Goal: Task Accomplishment & Management: Use online tool/utility

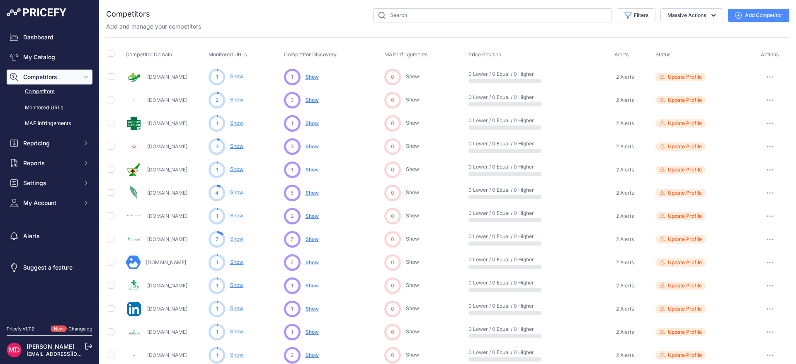
click at [766, 76] on icon "button" at bounding box center [769, 77] width 7 height 2
click at [757, 94] on link "View Competitor Profile" at bounding box center [752, 94] width 69 height 13
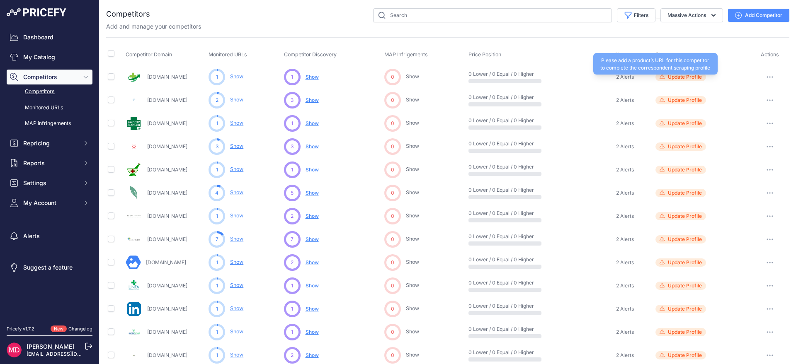
click at [690, 80] on span "Update Profile" at bounding box center [680, 77] width 51 height 8
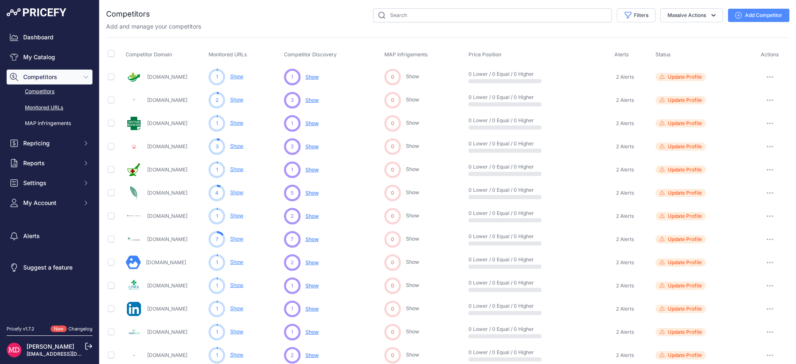
click at [59, 109] on link "Monitored URLs" at bounding box center [50, 108] width 86 height 15
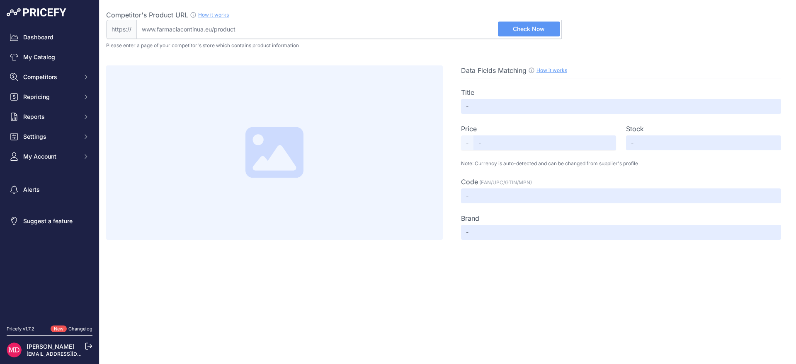
click at [530, 34] on button "Check Now" at bounding box center [529, 29] width 62 height 15
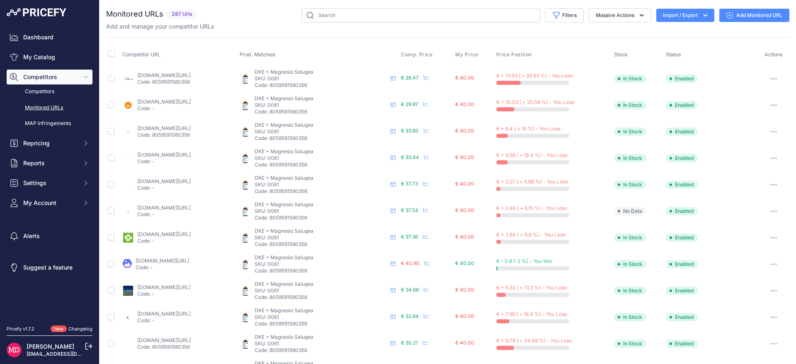
scroll to position [266, 0]
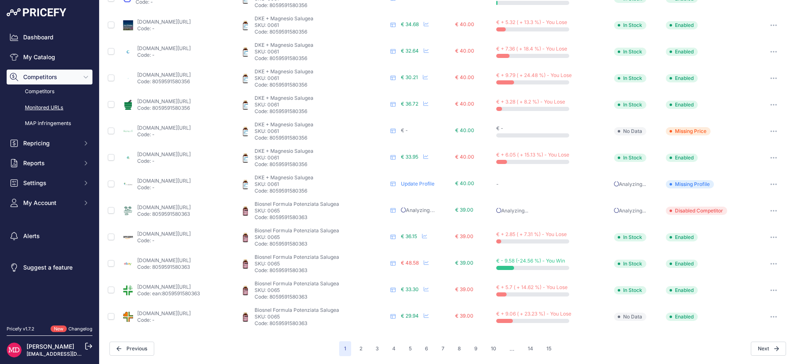
click at [434, 184] on link "Update Profile" at bounding box center [418, 184] width 34 height 6
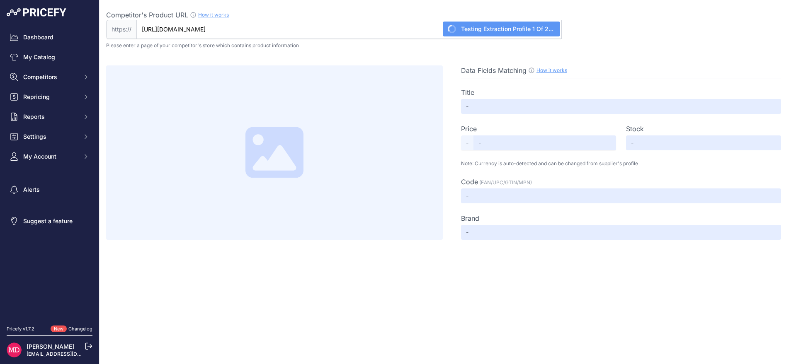
type input "[DOMAIN_NAME][URL]"
click at [392, 29] on input "[DOMAIN_NAME][URL]" at bounding box center [348, 29] width 425 height 19
type input "DKE +MAGNESIO SALUGEA 60 CAPSULE"
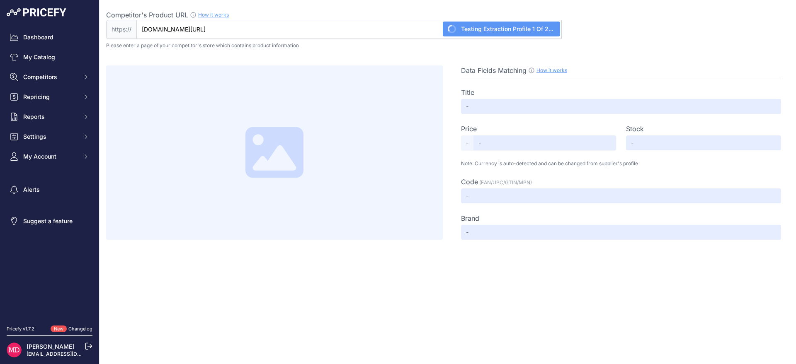
type input "40.8"
type input "Not Found"
type input "975818358"
type input "Not Found"
